Goal: Navigation & Orientation: Find specific page/section

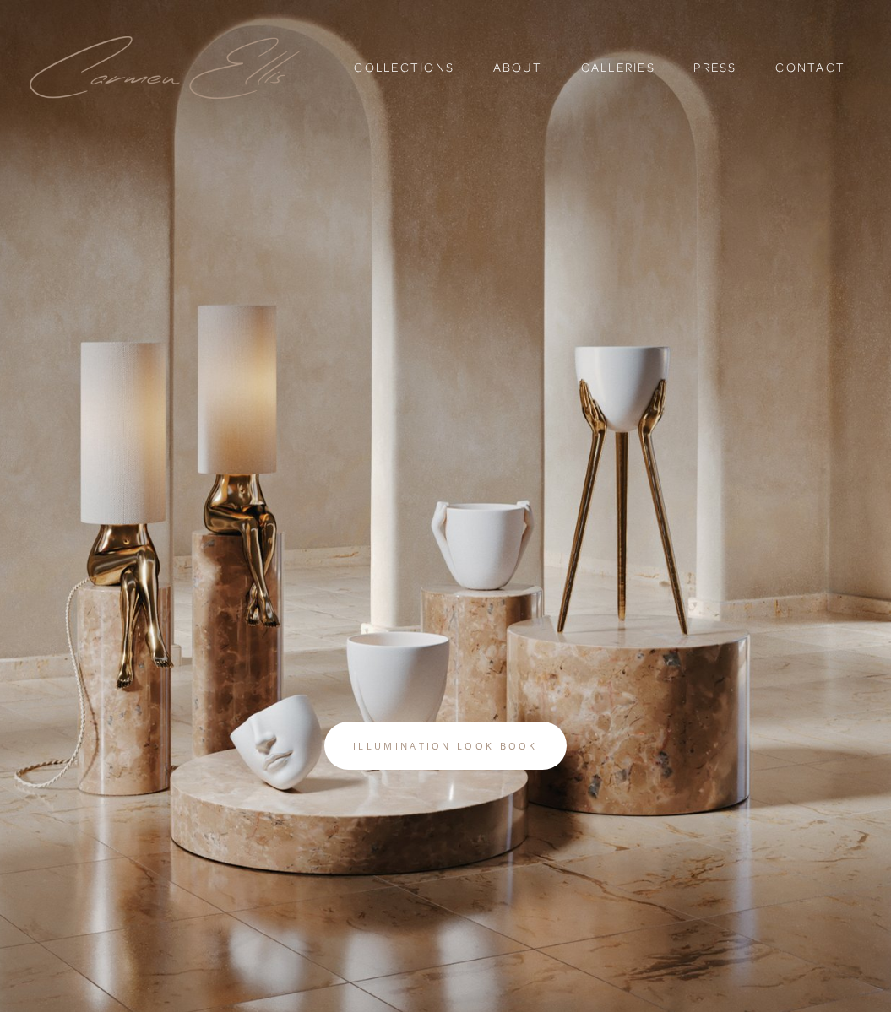
click at [240, 69] on img at bounding box center [165, 67] width 270 height 63
click at [630, 68] on link "Galleries" at bounding box center [618, 66] width 74 height 15
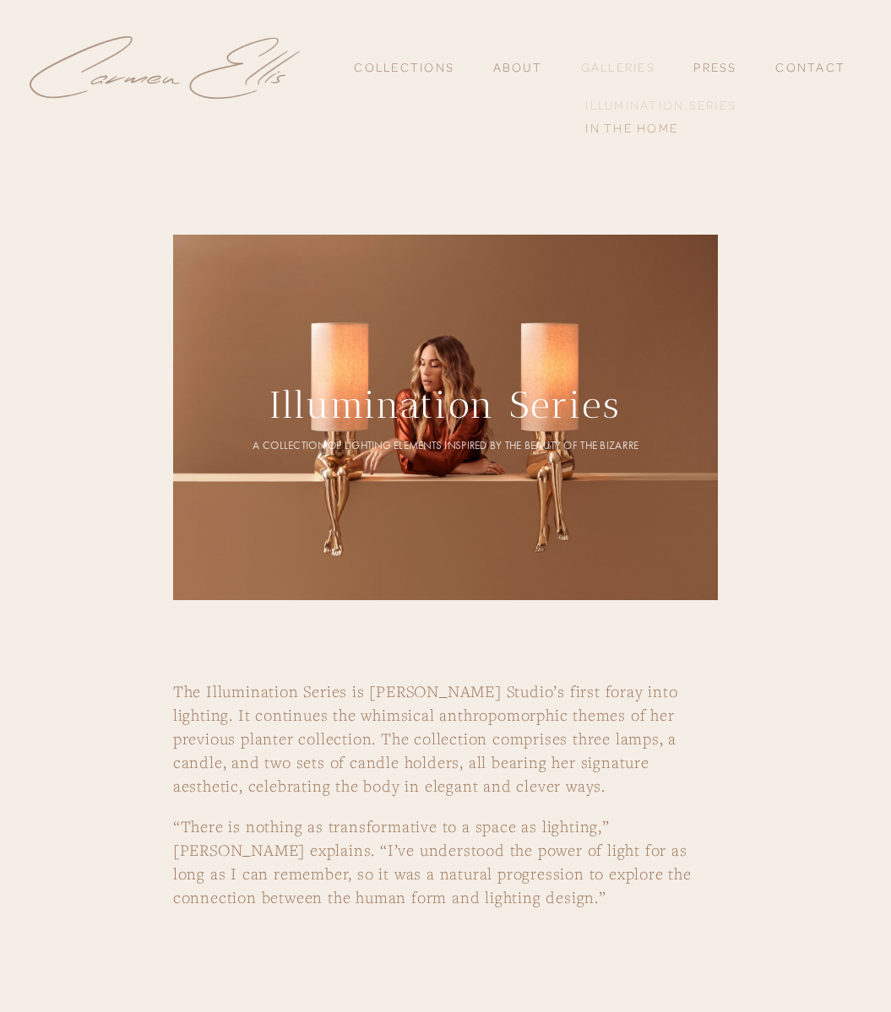
click at [636, 106] on link "Illumination Series" at bounding box center [661, 106] width 160 height 22
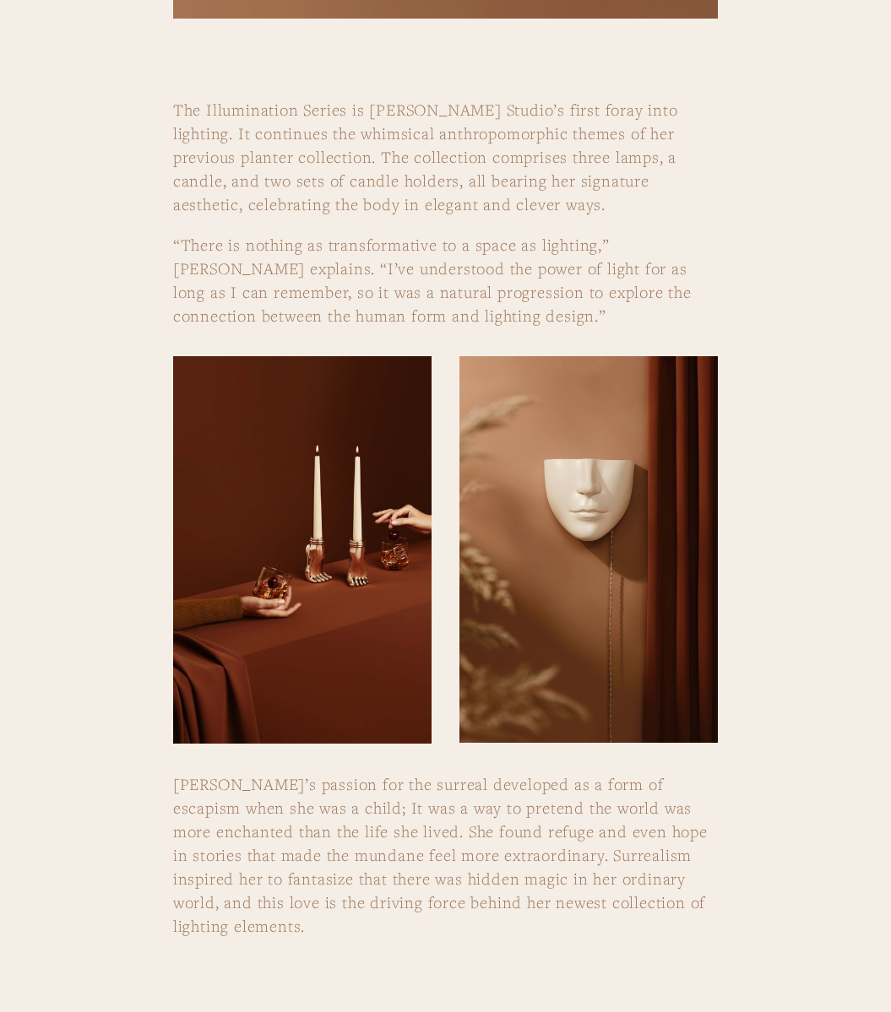
scroll to position [598, 0]
